Goal: Task Accomplishment & Management: Manage account settings

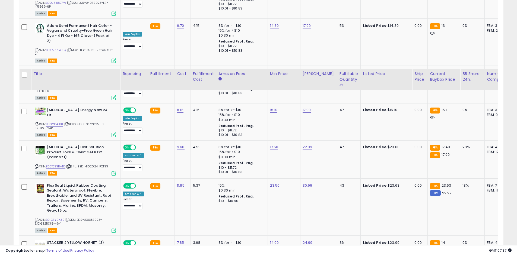
scroll to position [1077, 0]
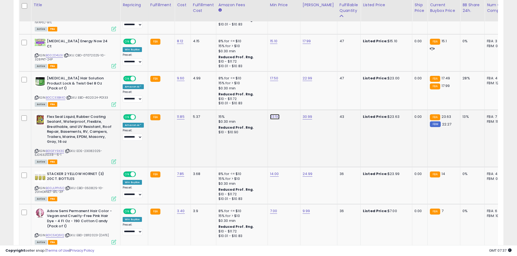
click at [272, 114] on link "23.50" at bounding box center [275, 116] width 10 height 5
drag, startPoint x: 257, startPoint y: 91, endPoint x: 205, endPoint y: 86, distance: 52.6
type input "*****"
click button "submit" at bounding box center [287, 91] width 9 height 8
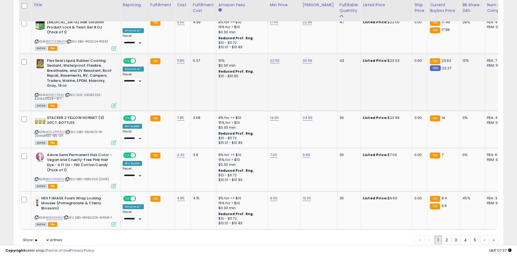
scroll to position [1140, 0]
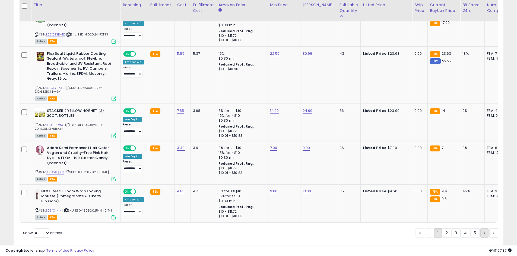
click at [482, 229] on link "›" at bounding box center [484, 233] width 8 height 9
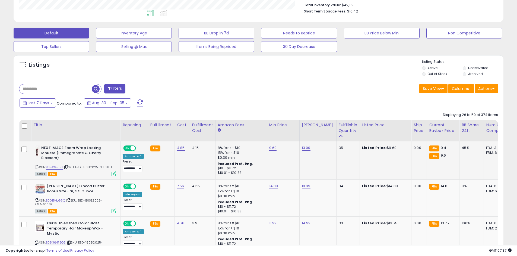
scroll to position [207, 0]
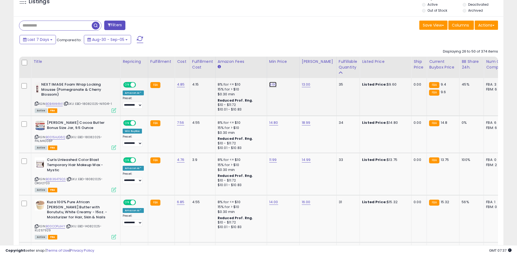
click at [270, 85] on link "9.60" at bounding box center [273, 84] width 8 height 5
type input "****"
click button "submit" at bounding box center [285, 71] width 9 height 8
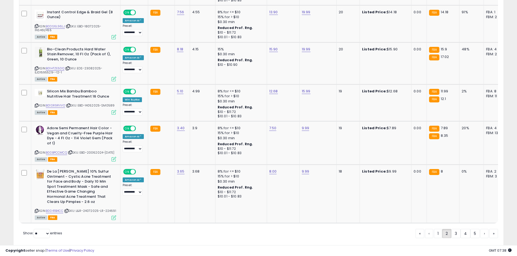
scroll to position [1180, 0]
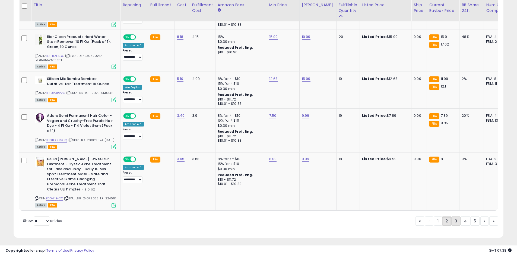
click at [451, 220] on link "3" at bounding box center [455, 221] width 9 height 9
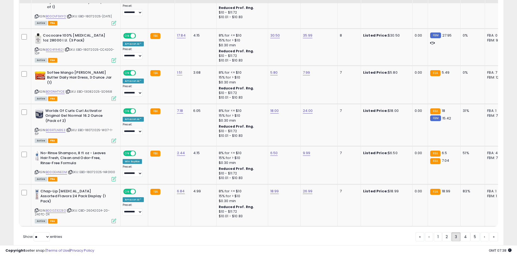
scroll to position [1147, 0]
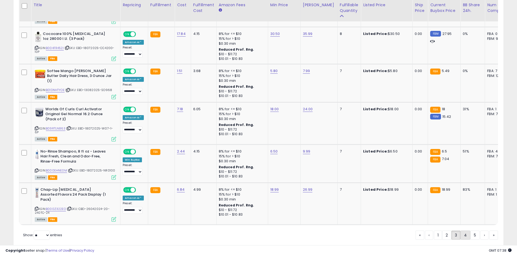
click at [467, 231] on link "4" at bounding box center [466, 235] width 10 height 9
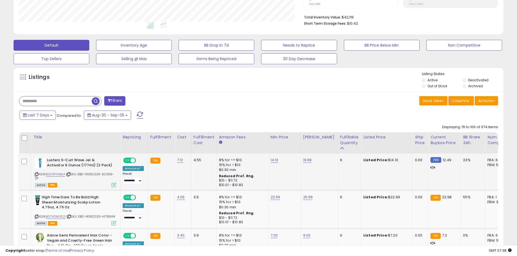
scroll to position [143, 0]
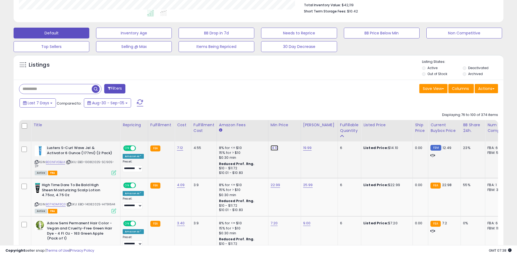
click at [275, 148] on link "14.10" at bounding box center [275, 147] width 8 height 5
drag, startPoint x: 253, startPoint y: 134, endPoint x: 200, endPoint y: 120, distance: 55.2
type input "*****"
click button "submit" at bounding box center [287, 134] width 9 height 8
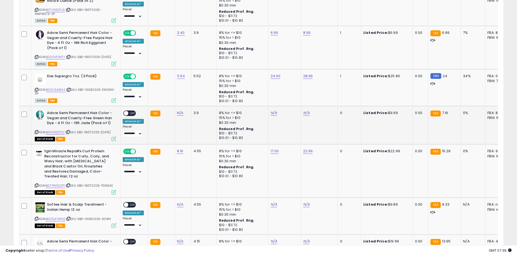
scroll to position [967, 0]
